Goal: Find specific page/section: Find specific page/section

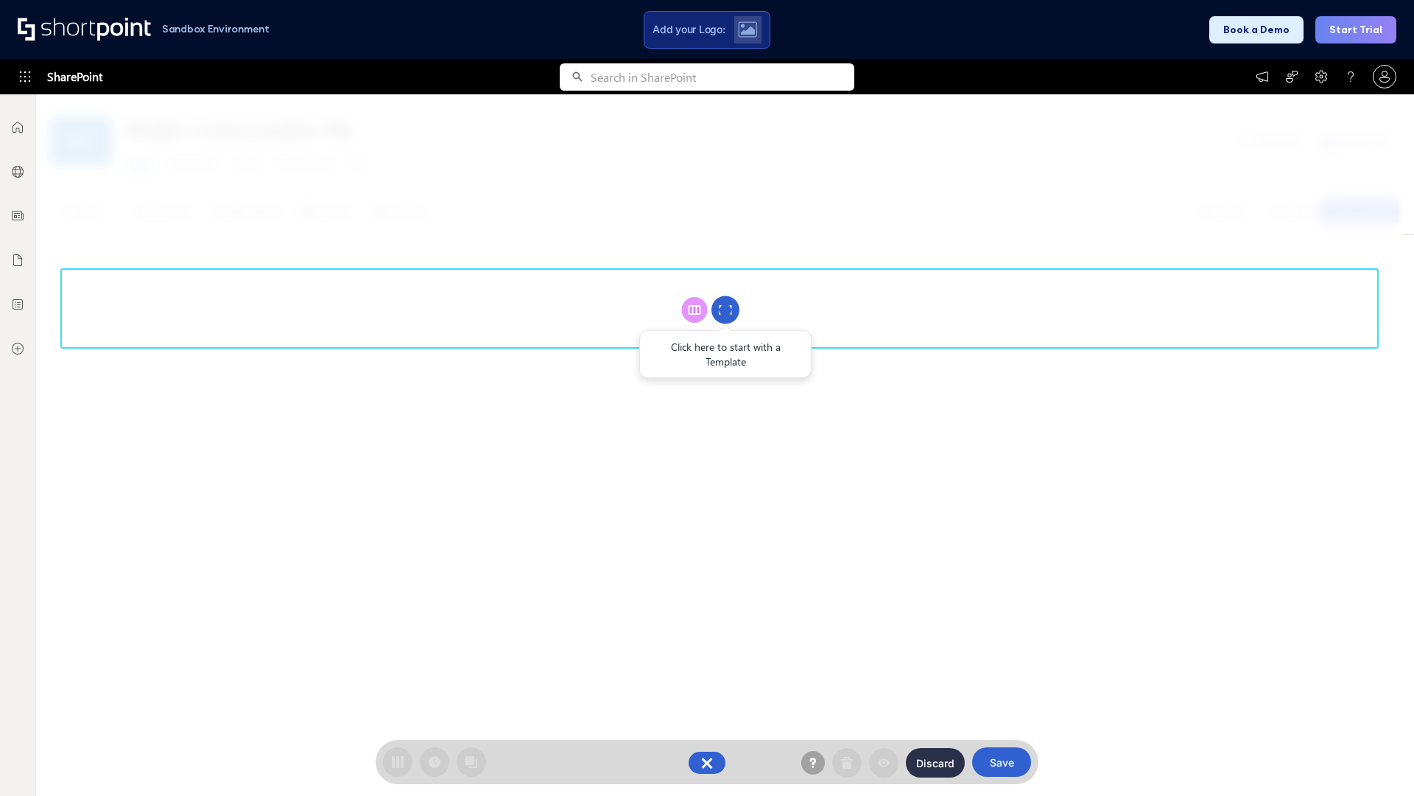
click at [726, 309] on circle at bounding box center [726, 310] width 28 height 28
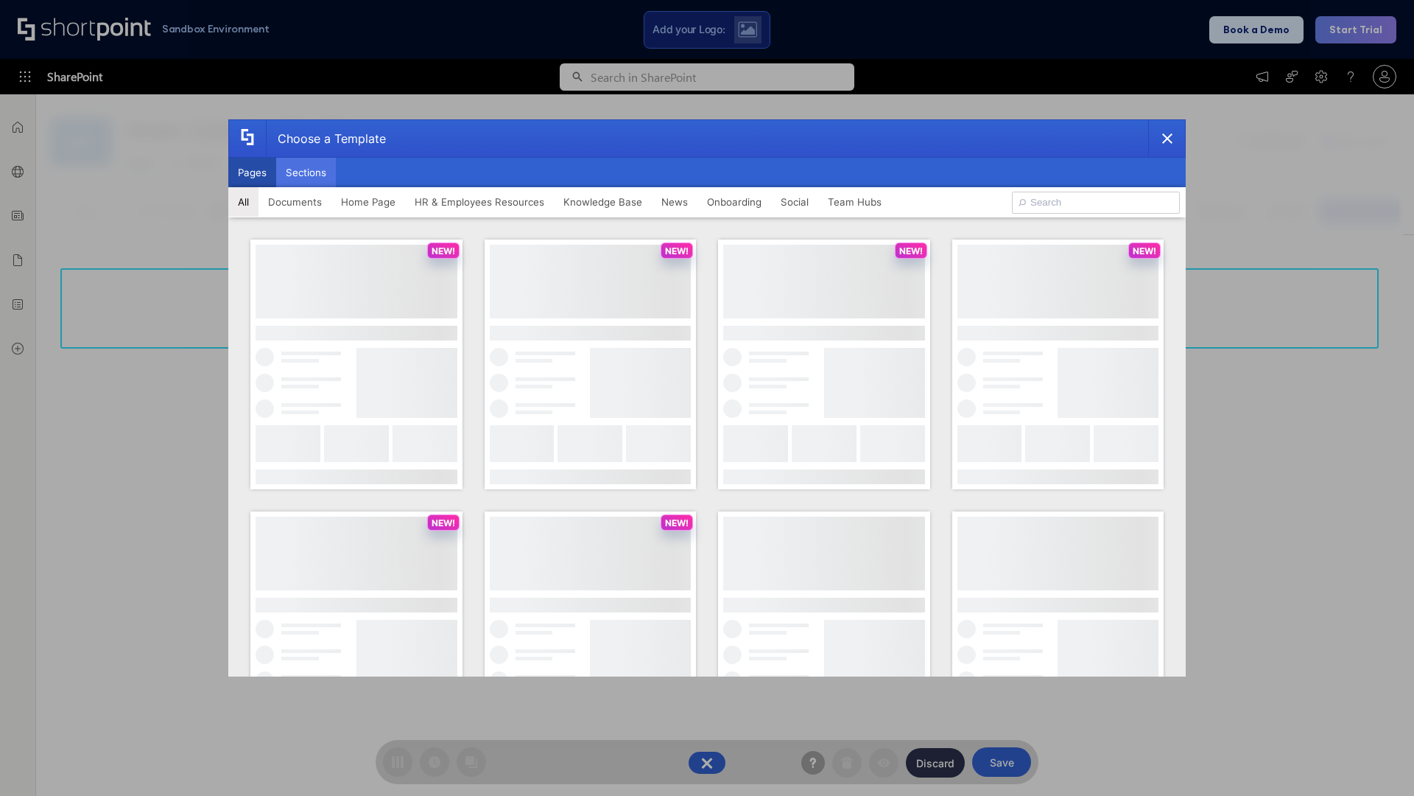
click at [306, 172] on button "Sections" at bounding box center [306, 172] width 60 height 29
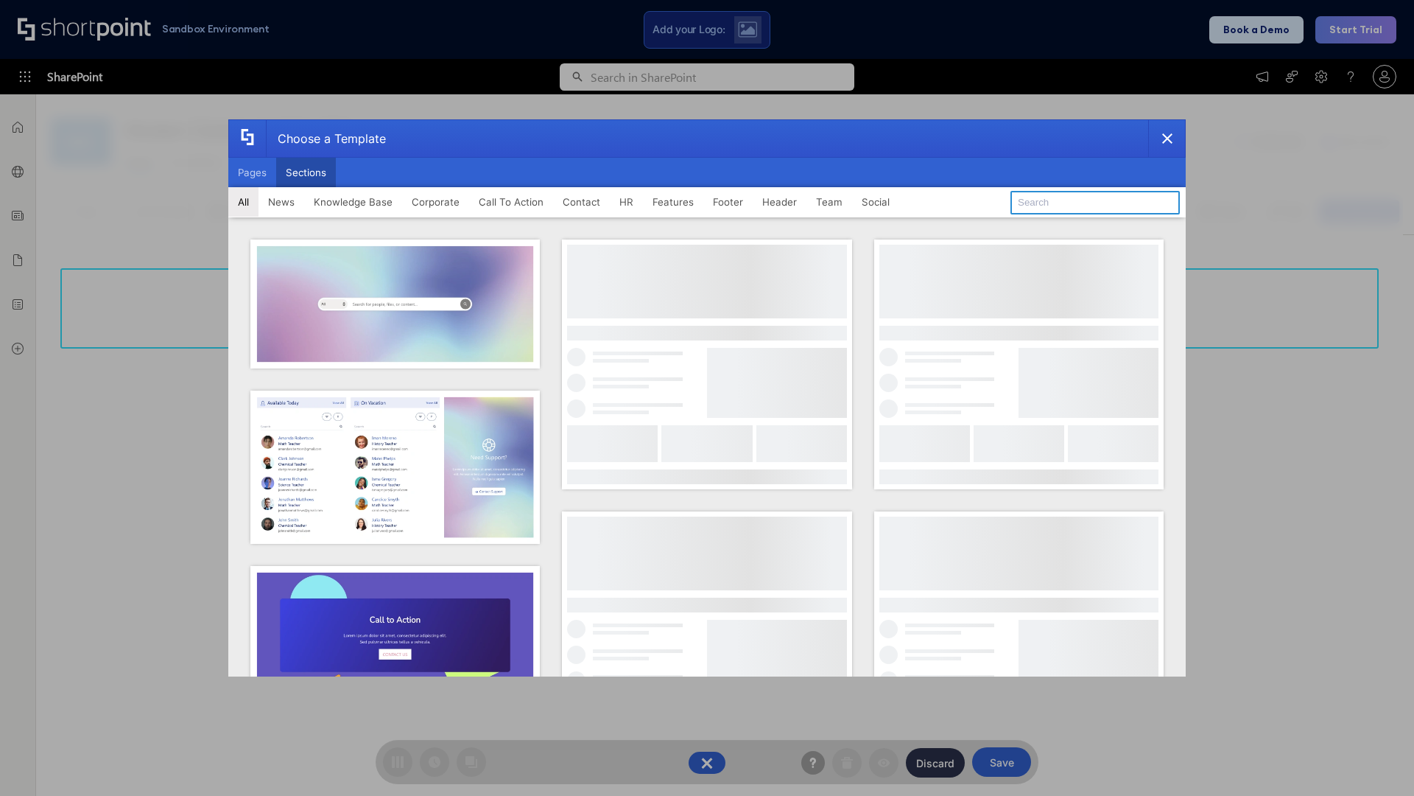
type input "FAQ 1"
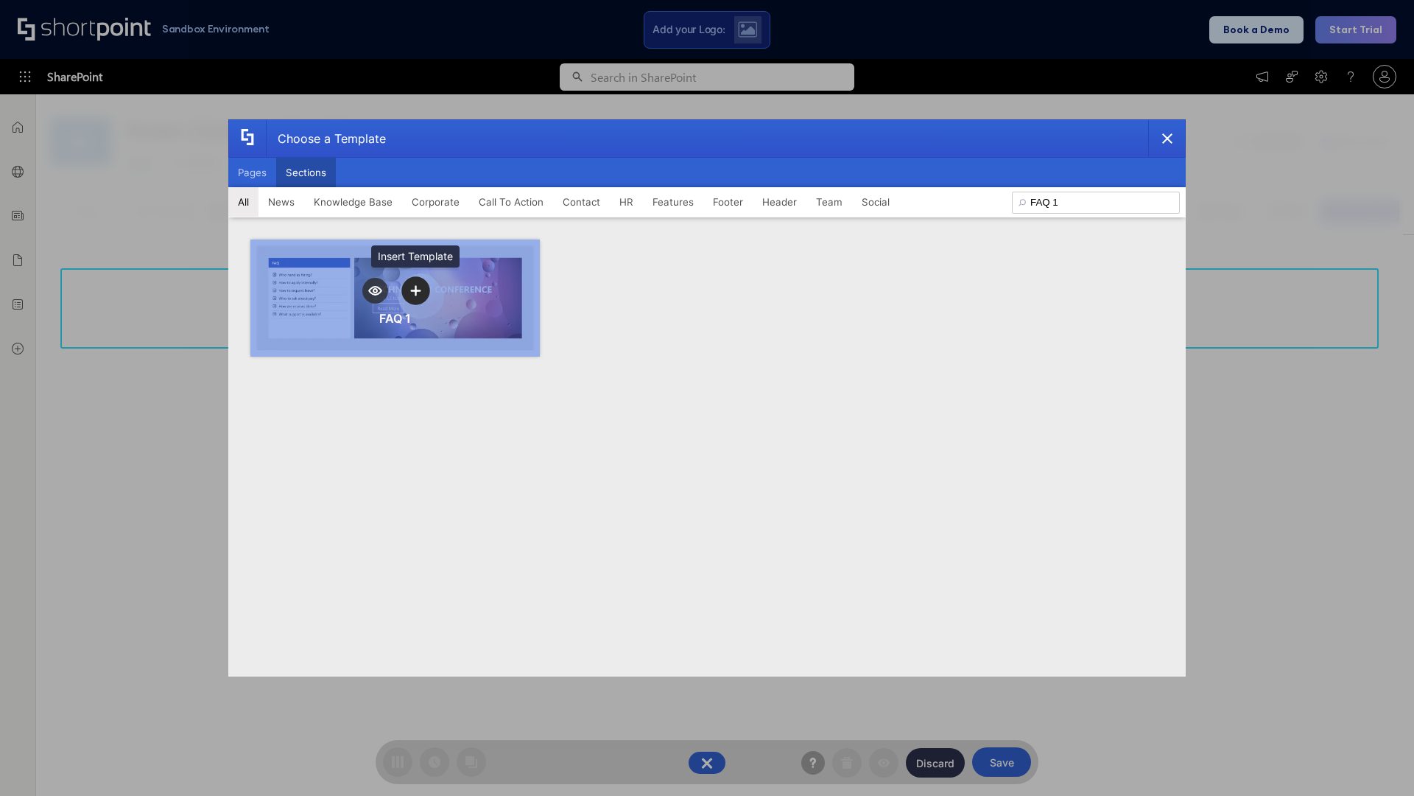
click at [416, 290] on icon "template selector" at bounding box center [415, 290] width 10 height 10
